Goal: Information Seeking & Learning: Learn about a topic

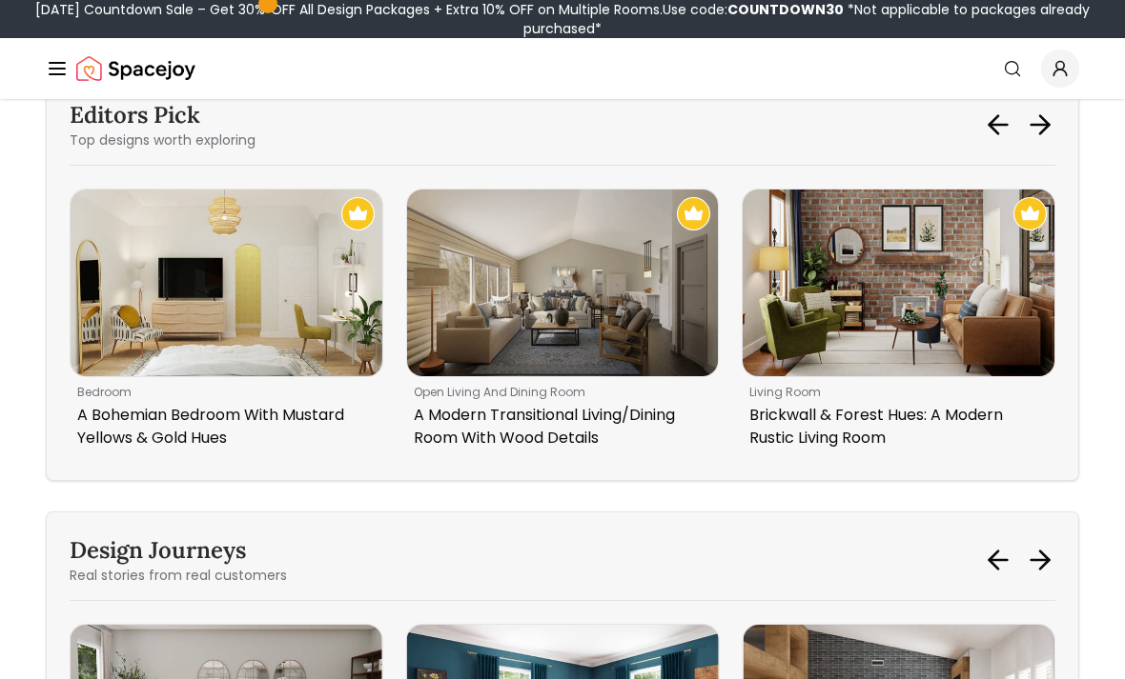
scroll to position [7769, 0]
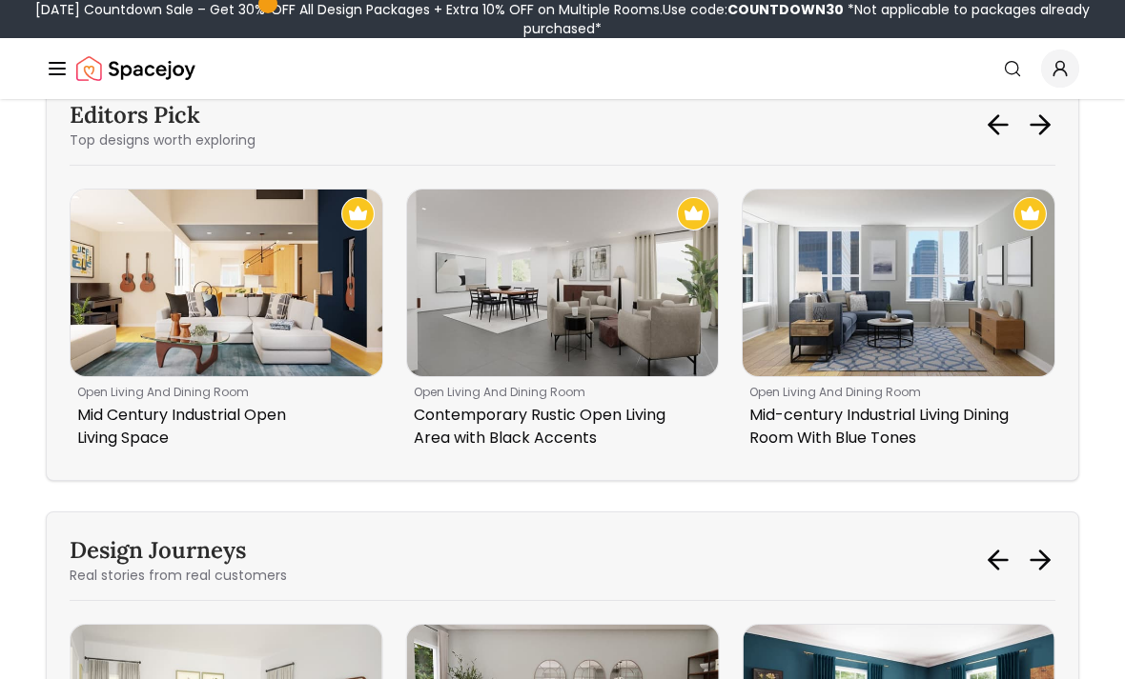
click at [621, 376] on img "1 / 6" at bounding box center [563, 283] width 312 height 187
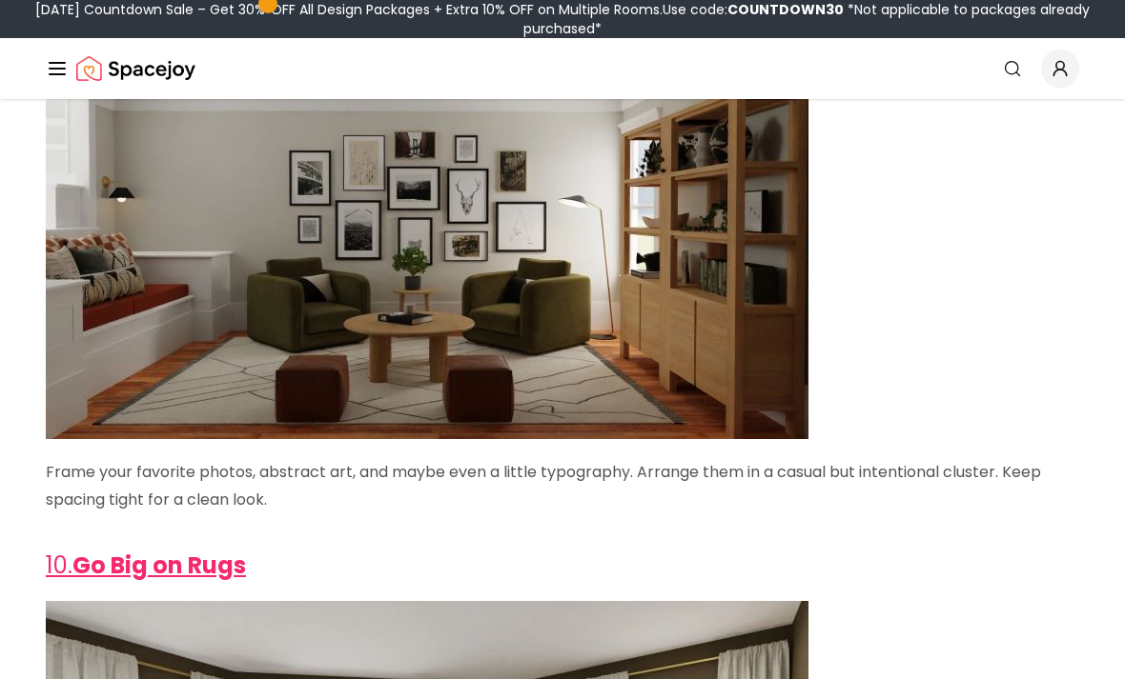
scroll to position [5023, 0]
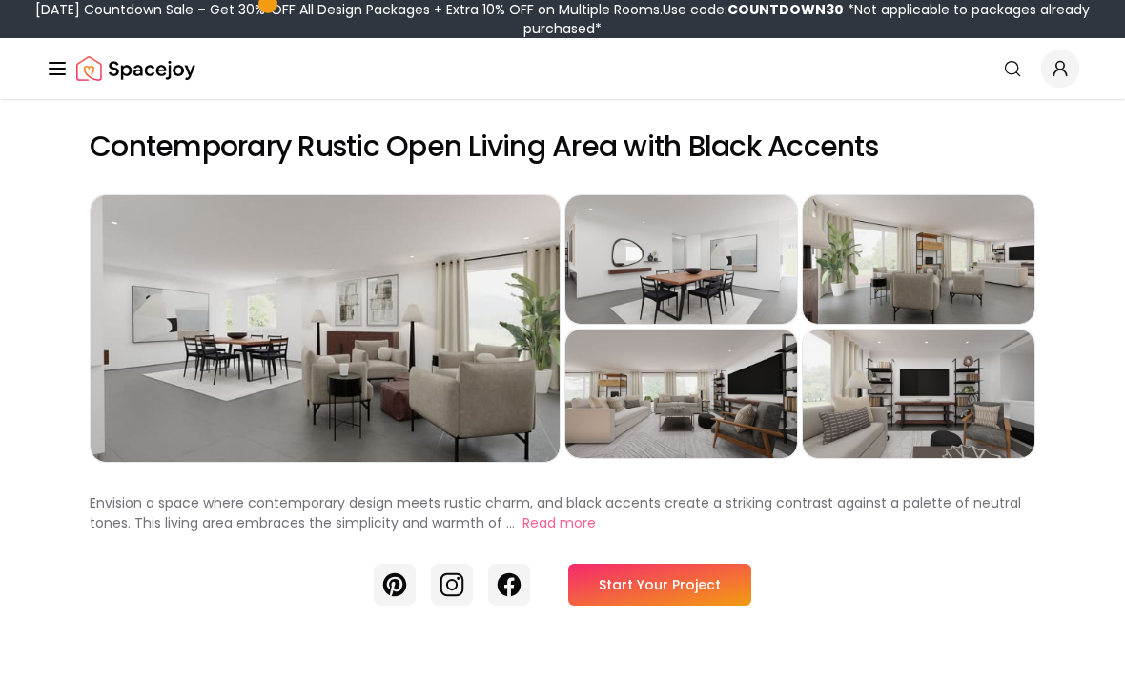
click at [958, 406] on div "Preview" at bounding box center [918, 394] width 232 height 129
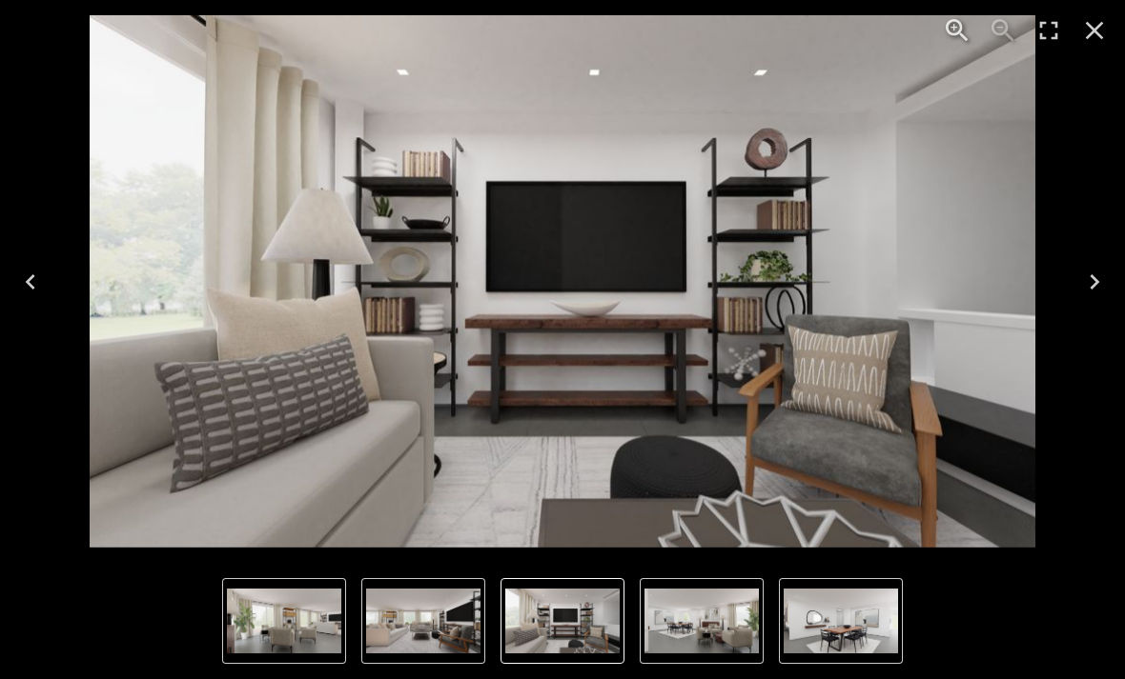
click at [304, 587] on button "3 of 5" at bounding box center [284, 621] width 124 height 86
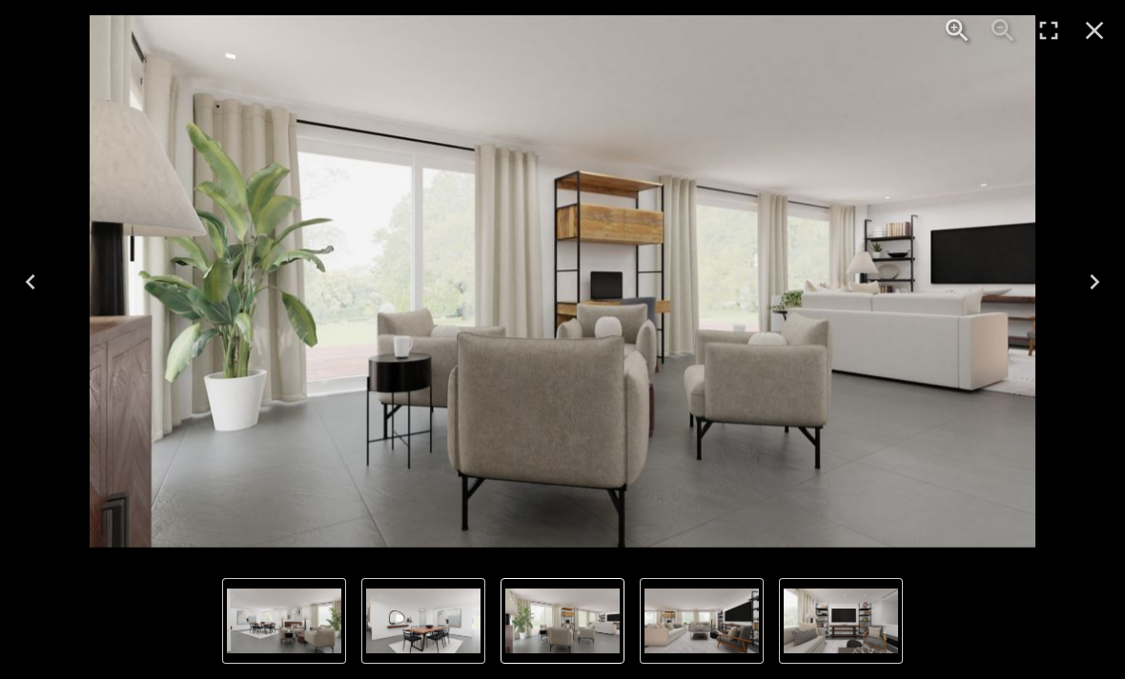
click at [434, 607] on img "2 of 5" at bounding box center [423, 621] width 114 height 65
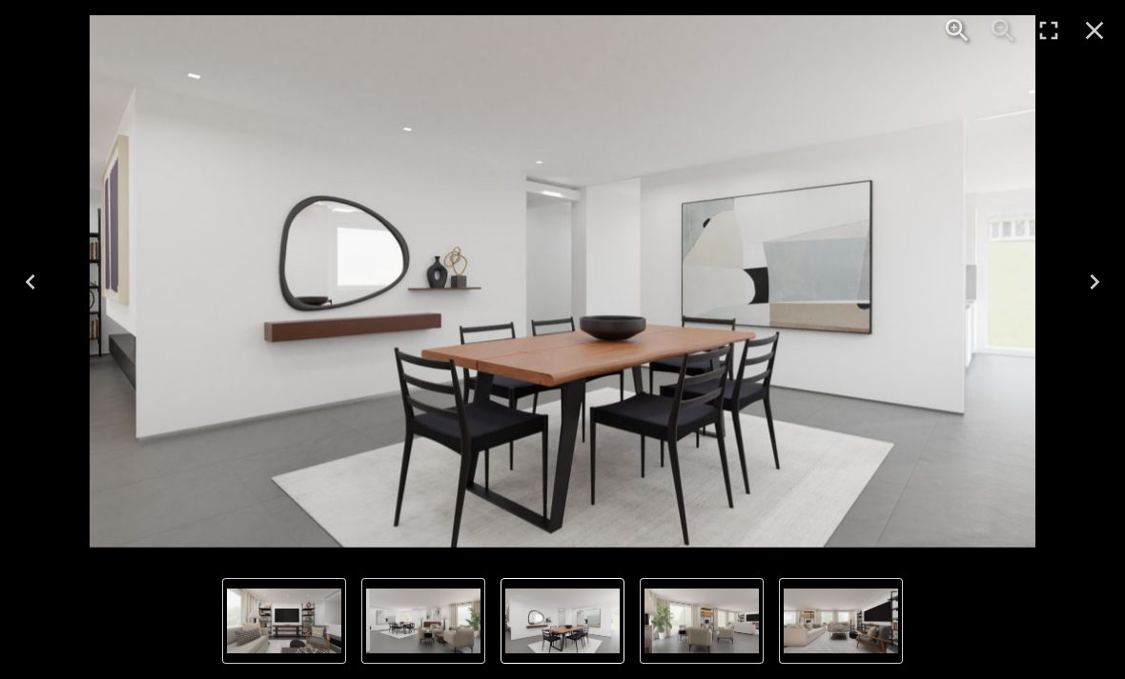
click at [617, 626] on img "2 of 5" at bounding box center [562, 621] width 114 height 65
click at [584, 610] on img "2 of 5" at bounding box center [562, 621] width 114 height 65
click at [584, 627] on img "2 of 5" at bounding box center [562, 621] width 114 height 65
click at [703, 618] on img "3 of 5" at bounding box center [701, 621] width 114 height 65
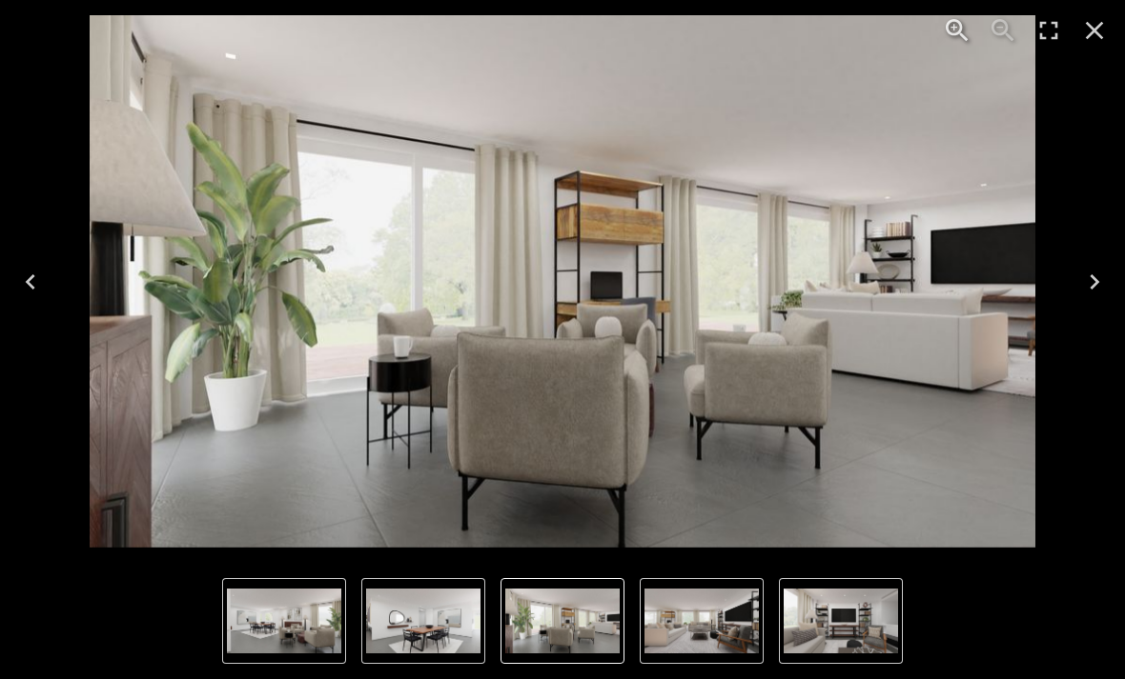
click at [721, 628] on img "4 of 5" at bounding box center [701, 621] width 114 height 65
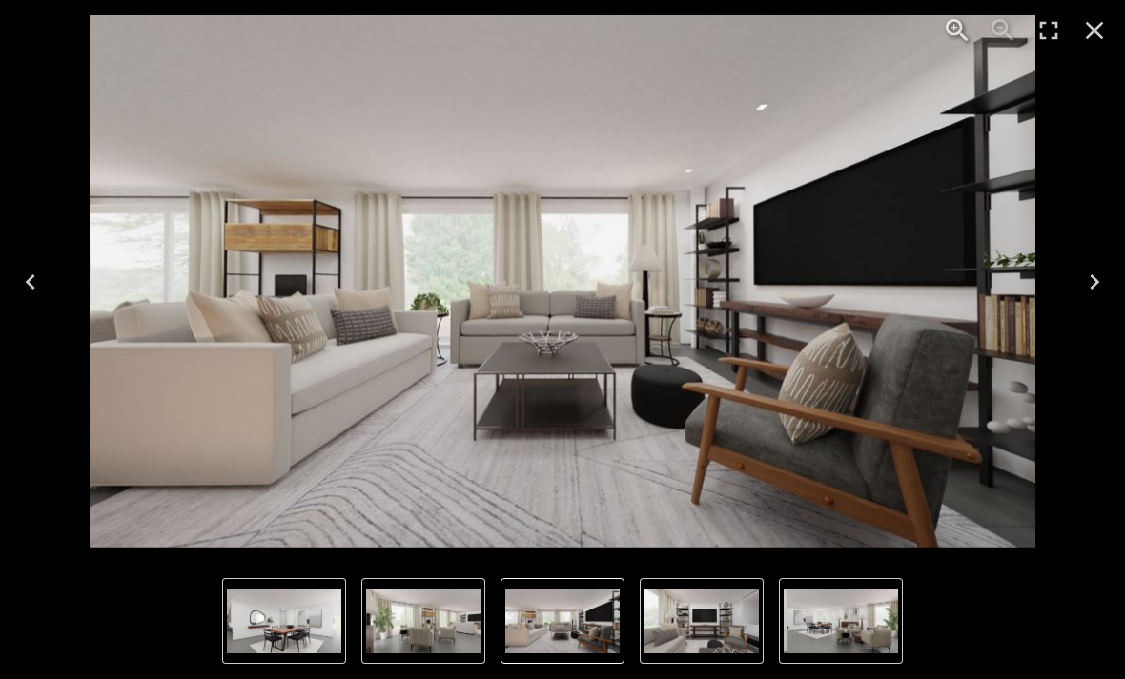
click at [825, 624] on img "1 of 5" at bounding box center [840, 621] width 114 height 65
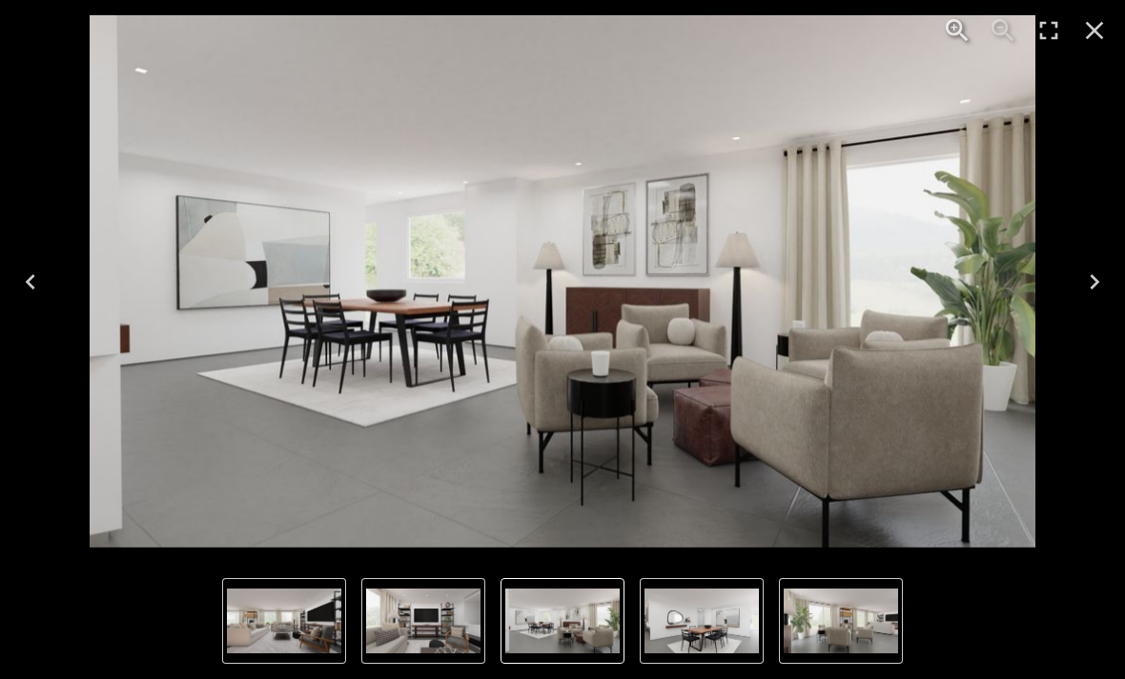
click at [827, 610] on img "3 of 5" at bounding box center [840, 621] width 114 height 65
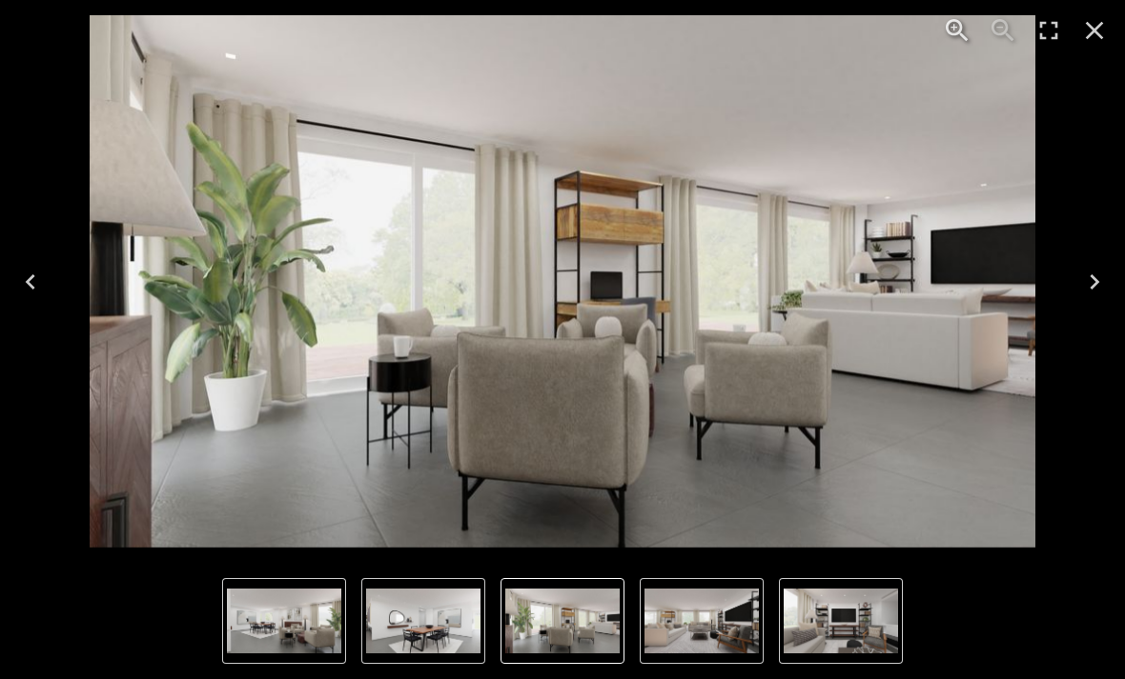
click at [833, 618] on img "5 of 5" at bounding box center [840, 621] width 114 height 65
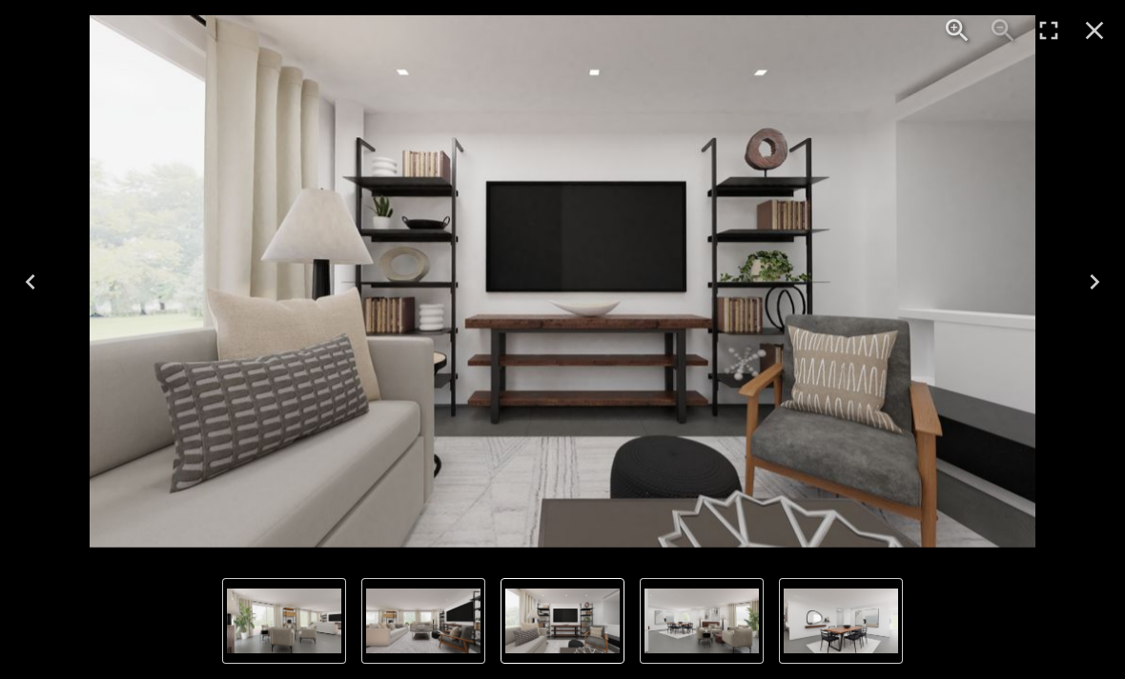
click at [817, 618] on img "2 of 5" at bounding box center [840, 621] width 114 height 65
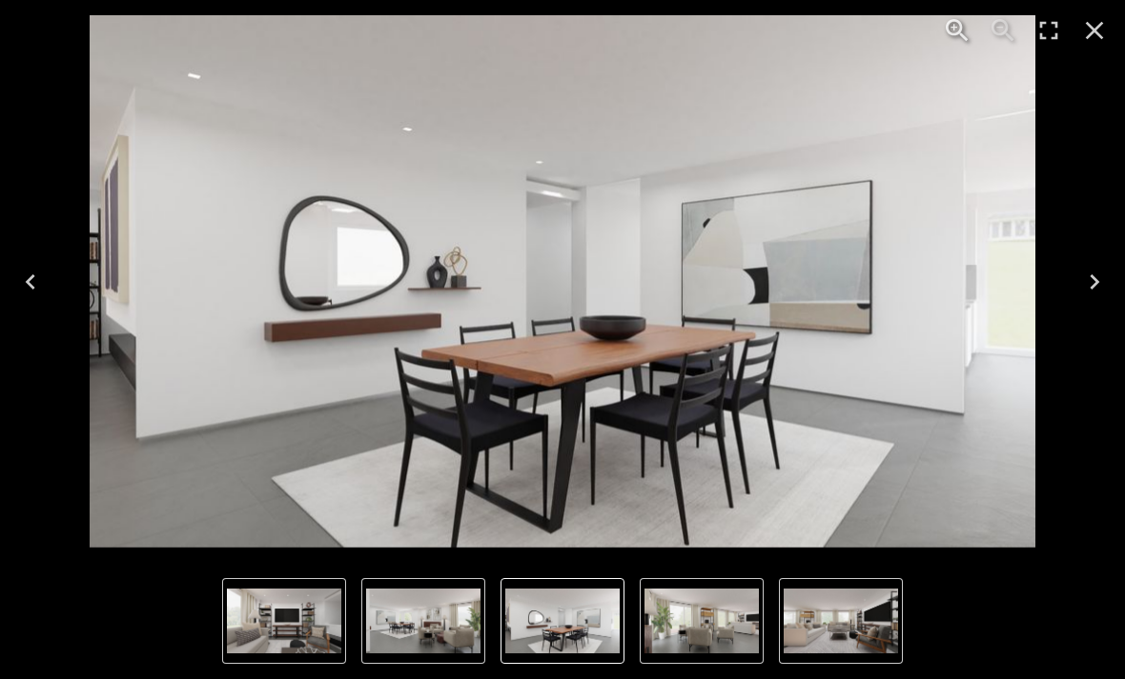
click at [831, 629] on img "4 of 5" at bounding box center [840, 621] width 114 height 65
